Goal: Book appointment/travel/reservation

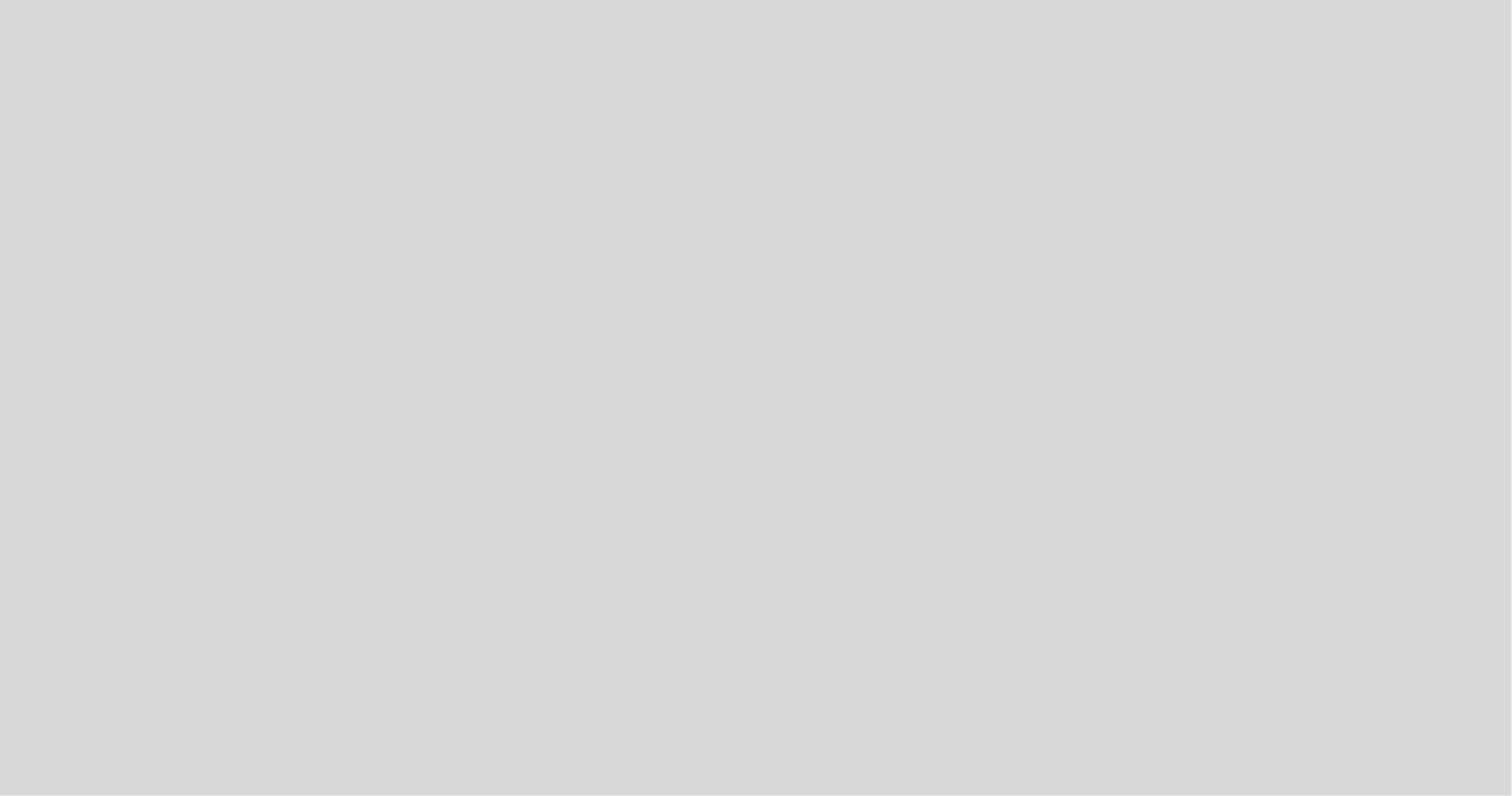
select select "es"
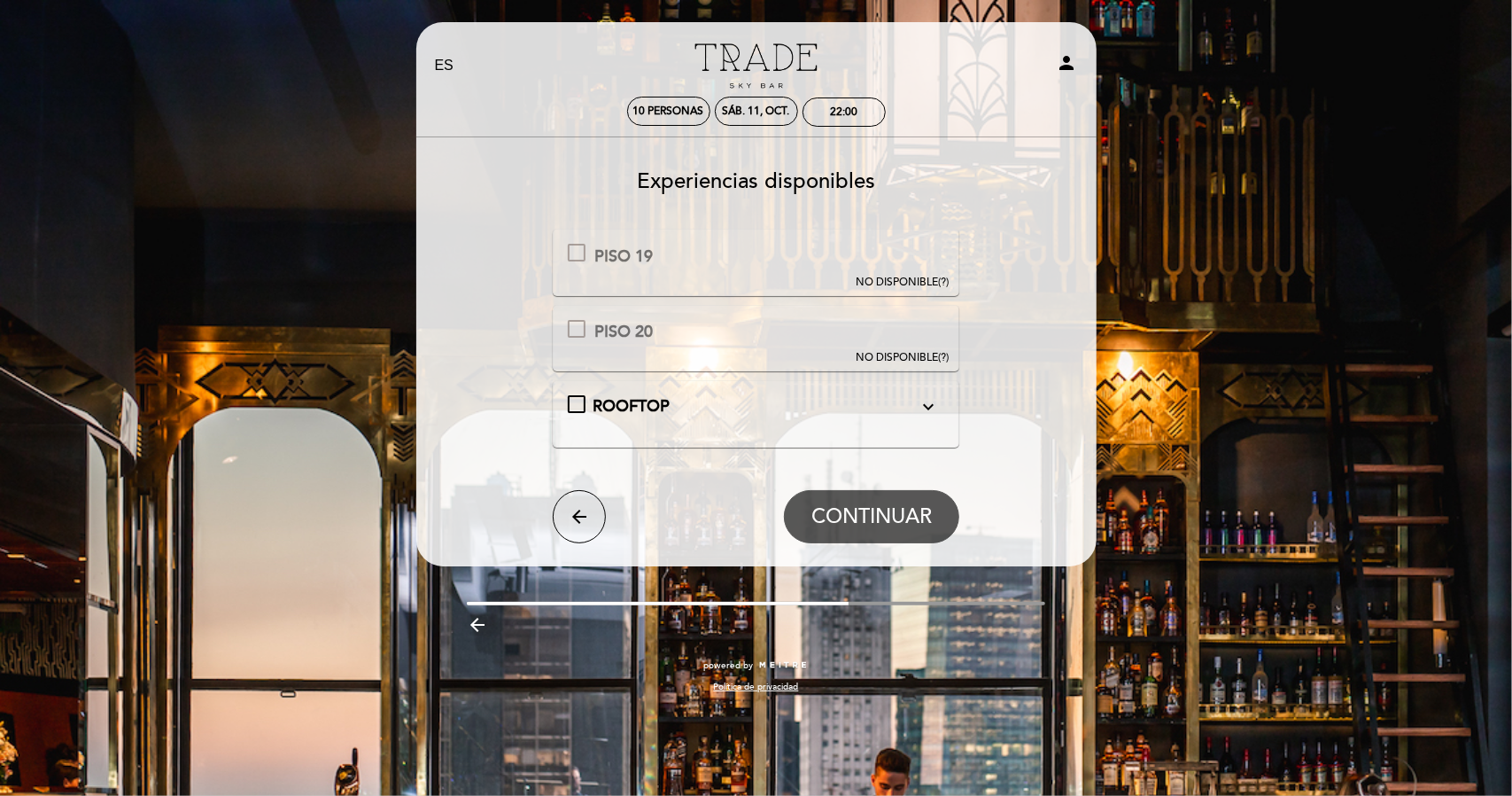
click at [780, 409] on div "ROOFTOP expand_more" at bounding box center [755, 407] width 325 height 23
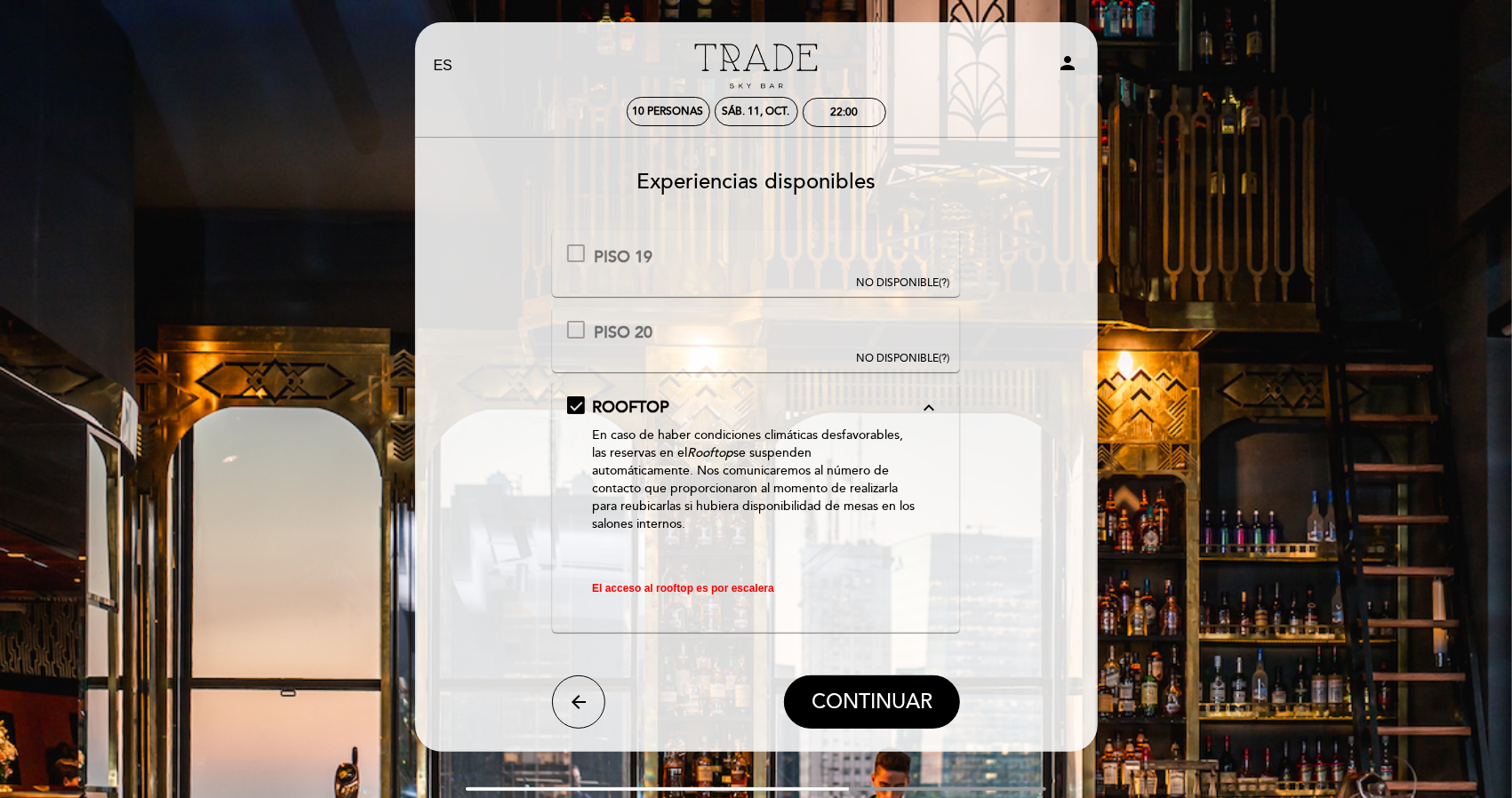
click at [886, 691] on span "CONTINUAR" at bounding box center [872, 702] width 121 height 25
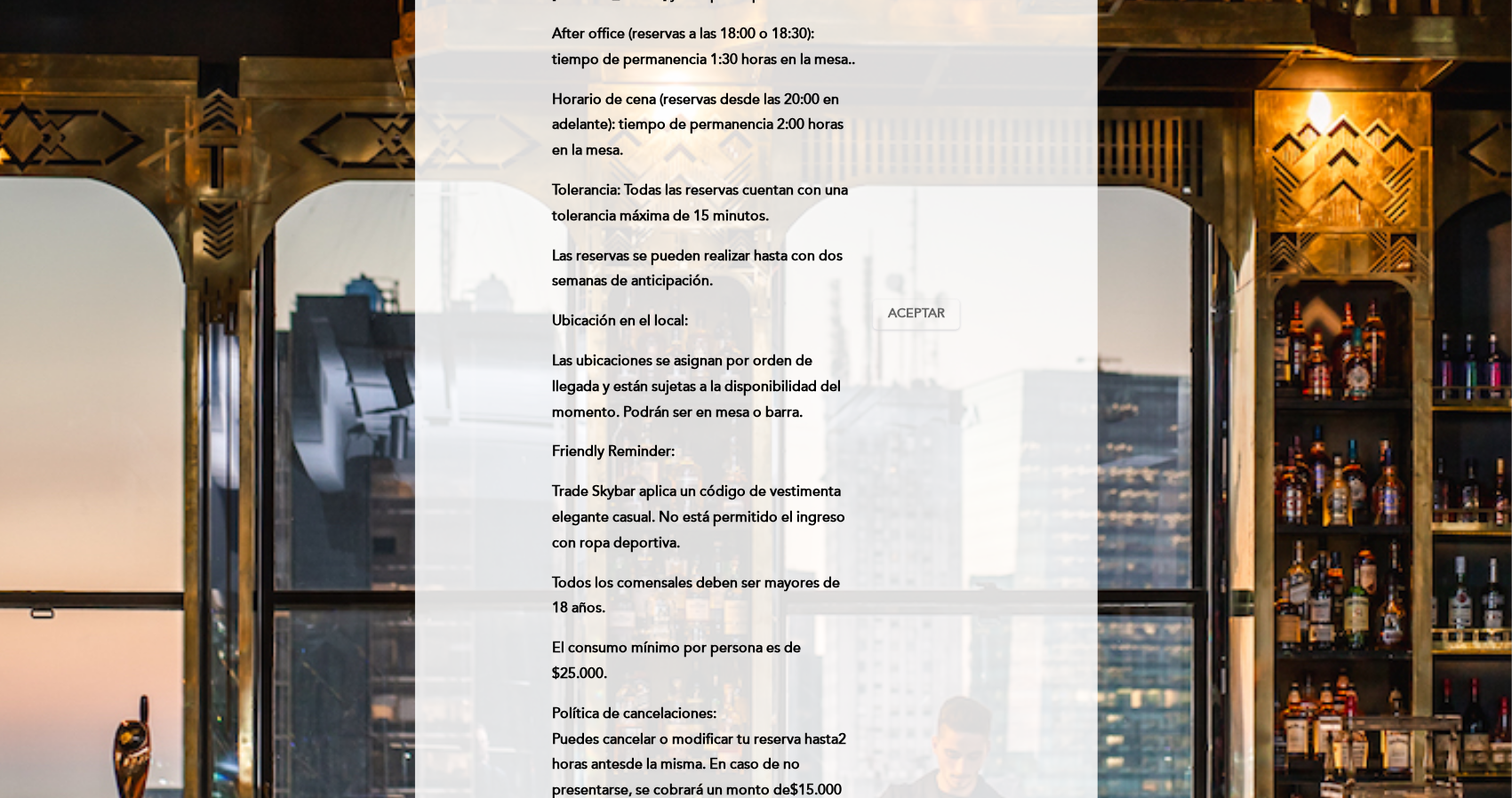
scroll to position [533, 0]
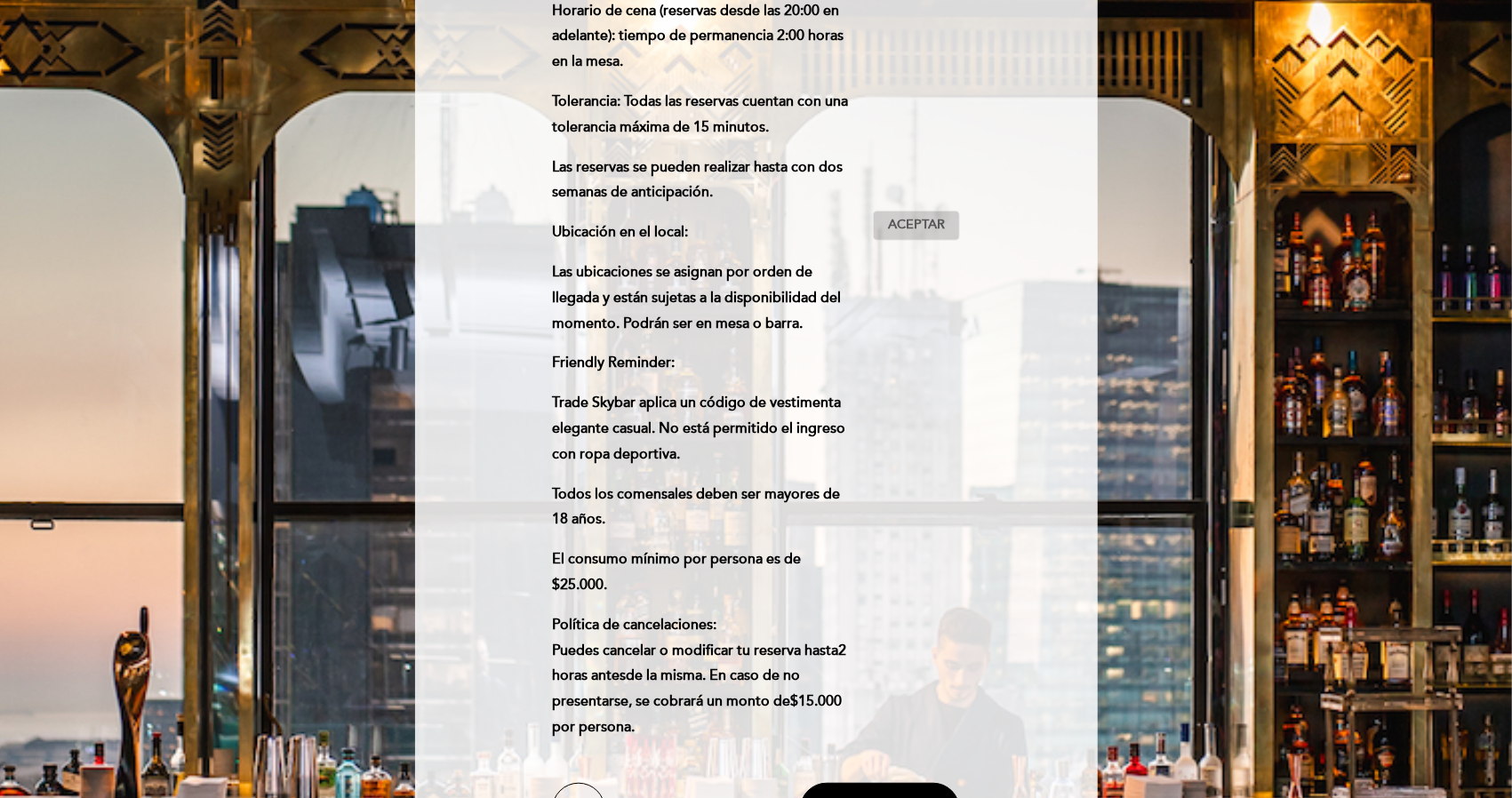
click at [926, 220] on span "Aceptar" at bounding box center [916, 225] width 57 height 19
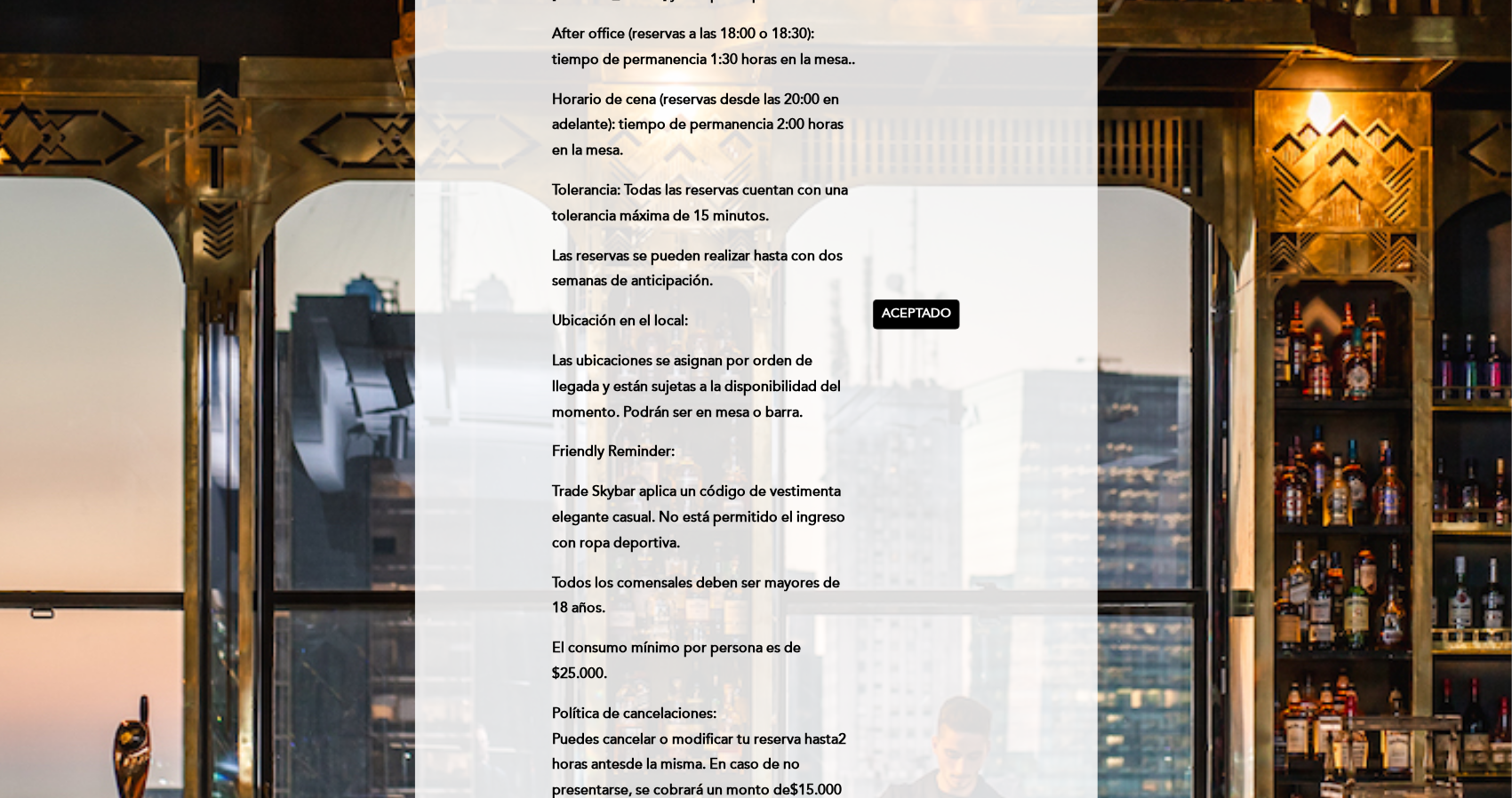
scroll to position [711, 0]
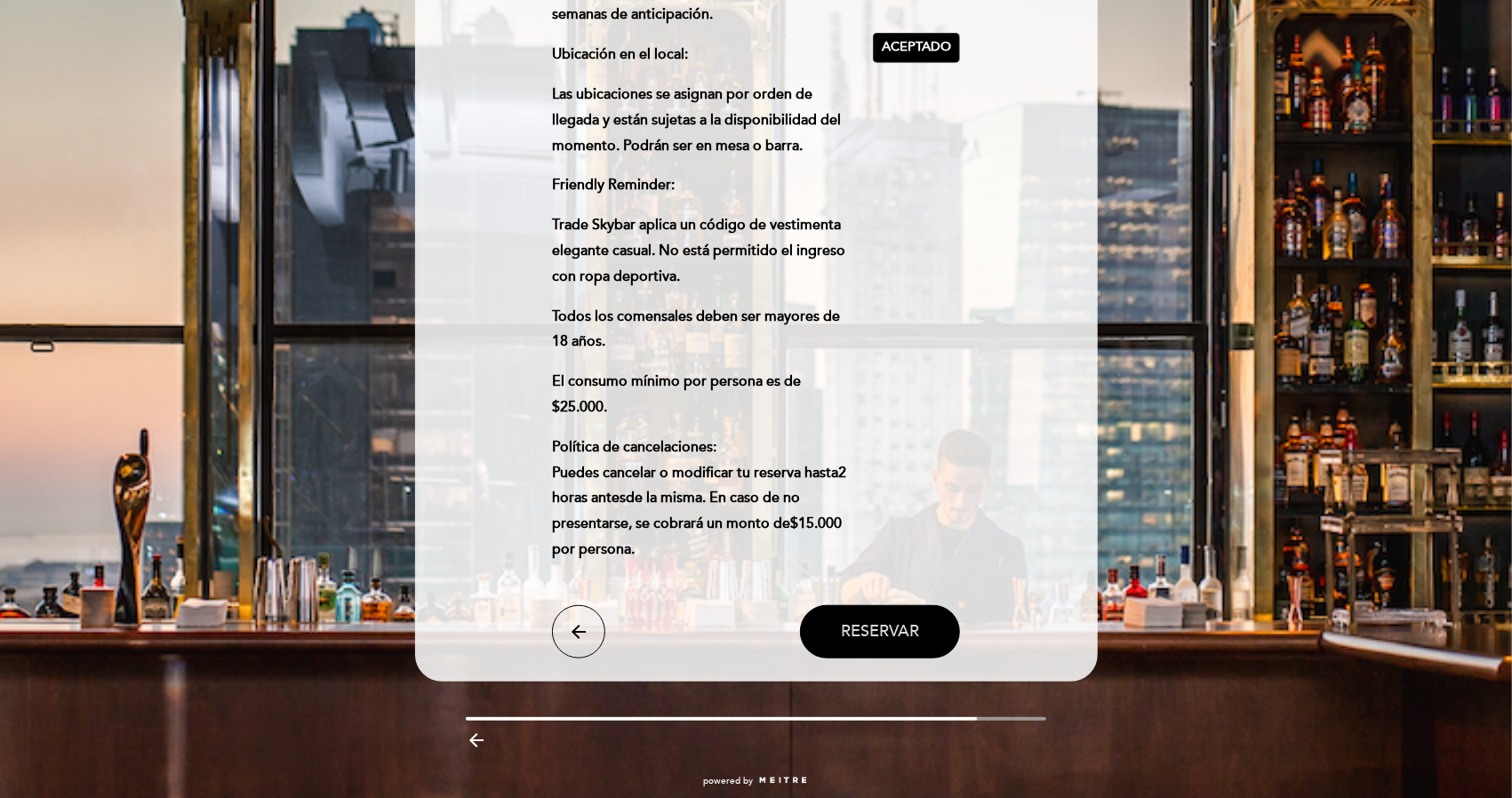
click at [874, 622] on span "Reservar" at bounding box center [881, 632] width 79 height 20
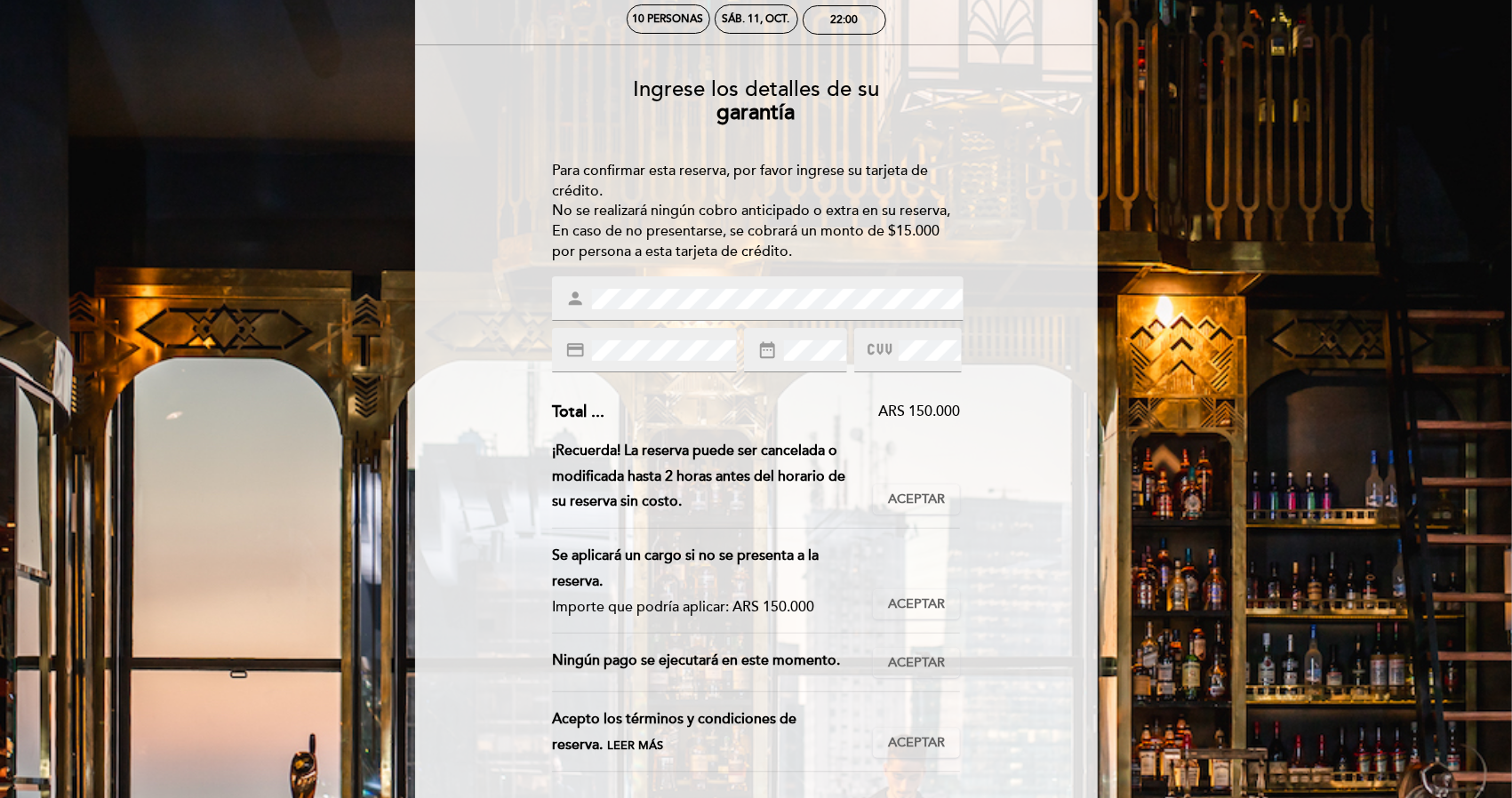
scroll to position [88, 0]
